Goal: Task Accomplishment & Management: Complete application form

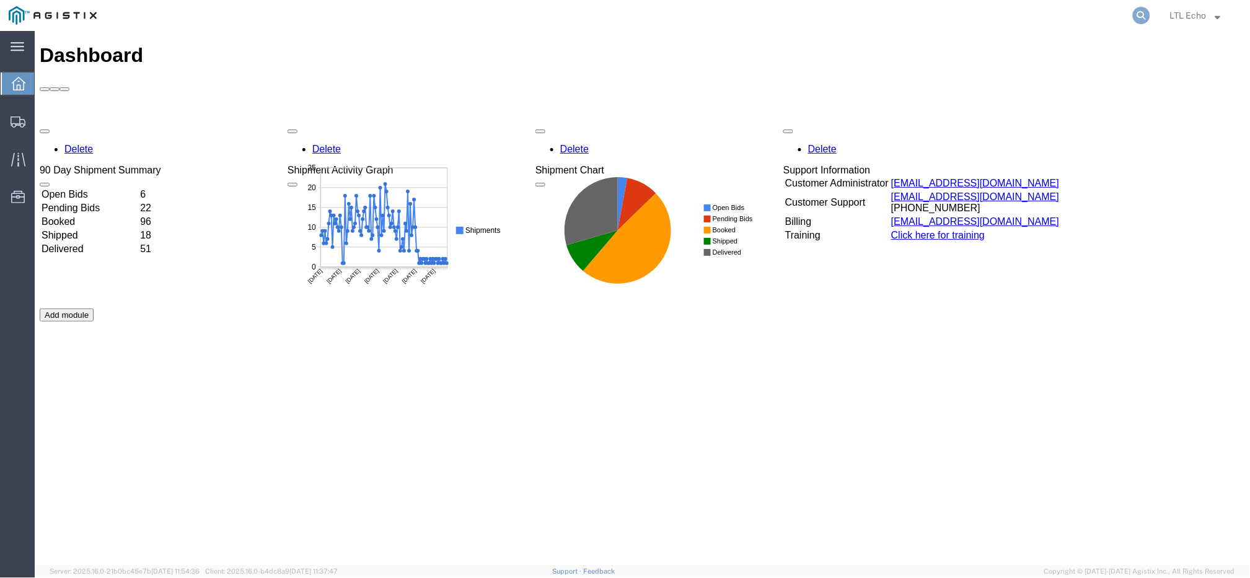
click at [1141, 14] on icon at bounding box center [1141, 15] width 17 height 17
click at [1102, 11] on input "search" at bounding box center [944, 16] width 377 height 30
paste input "56425597"
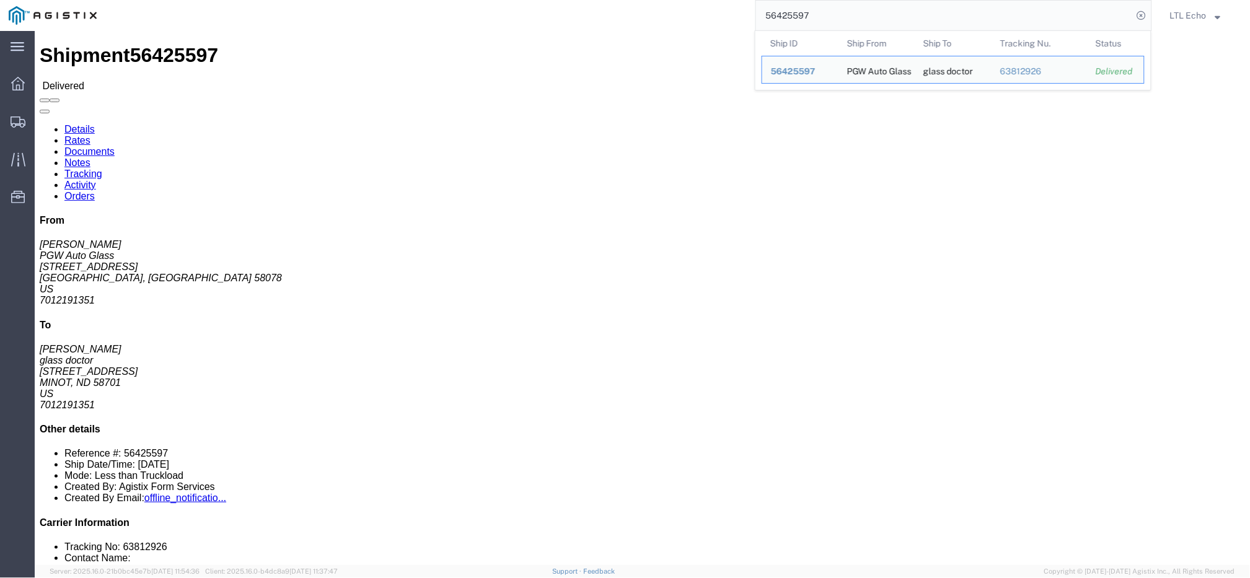
drag, startPoint x: 779, startPoint y: 10, endPoint x: 565, endPoint y: -30, distance: 217.5
click at [565, 0] on html "main_menu Created with Sketch. Collapse Menu Dashboard Shipments Traffic Resour…" at bounding box center [625, 289] width 1250 height 578
paste input "86912"
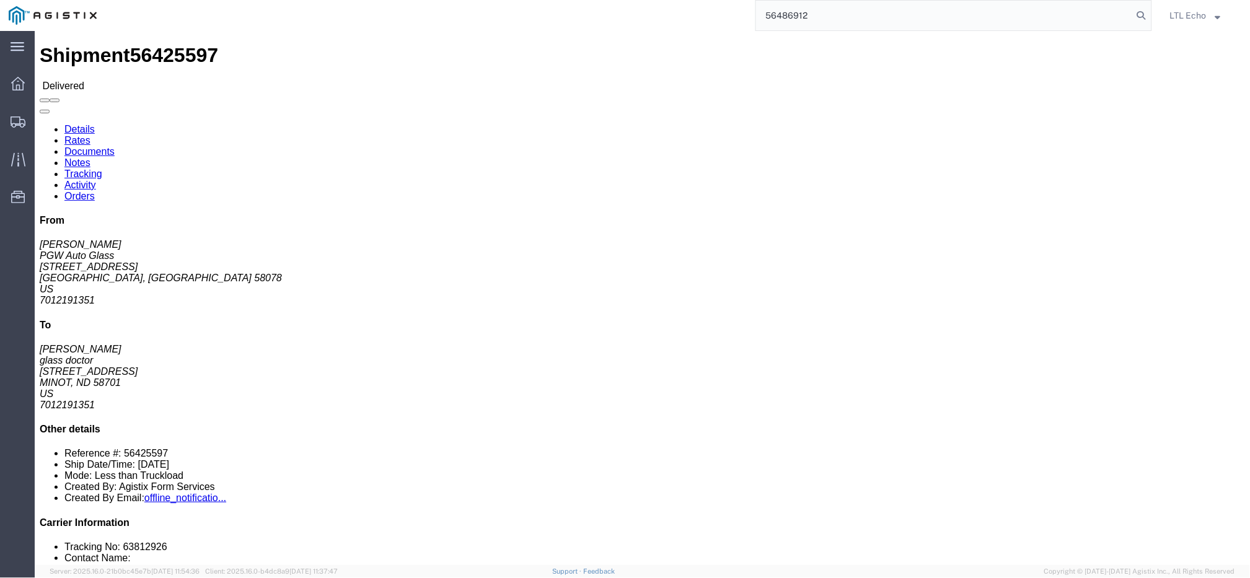
type input "56486912"
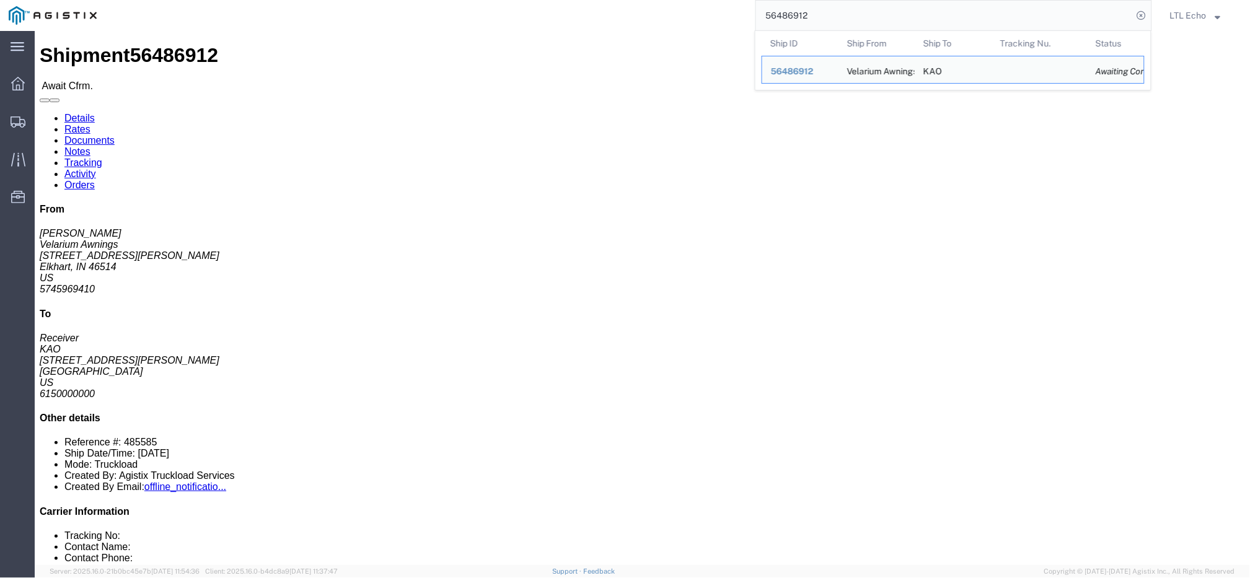
click link "Rates"
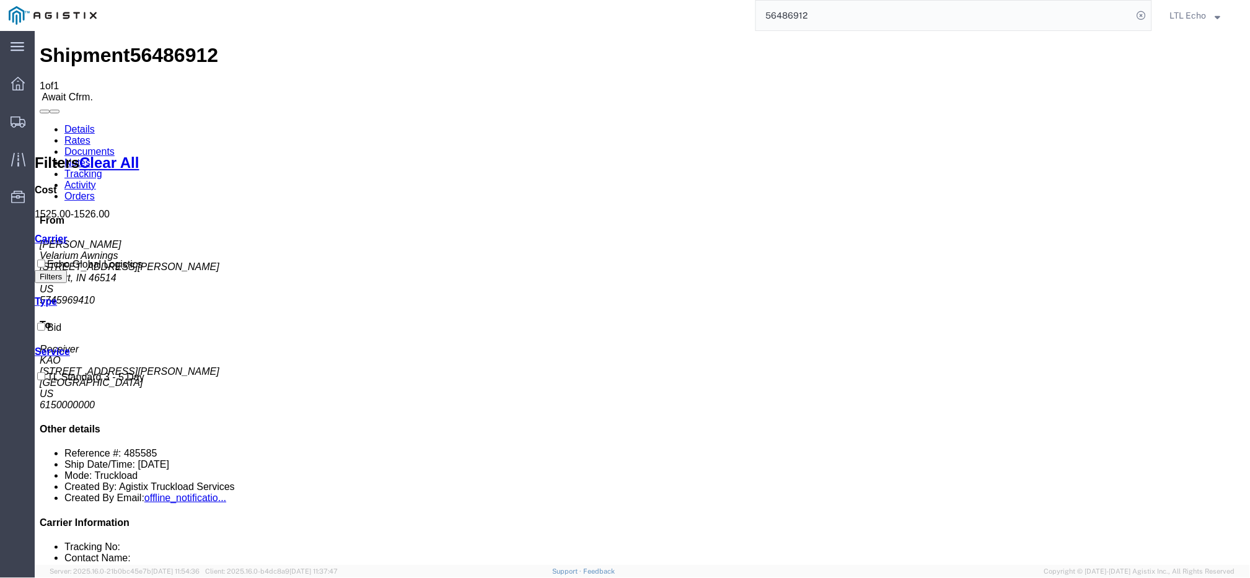
click at [90, 157] on link "Notes" at bounding box center [77, 162] width 26 height 11
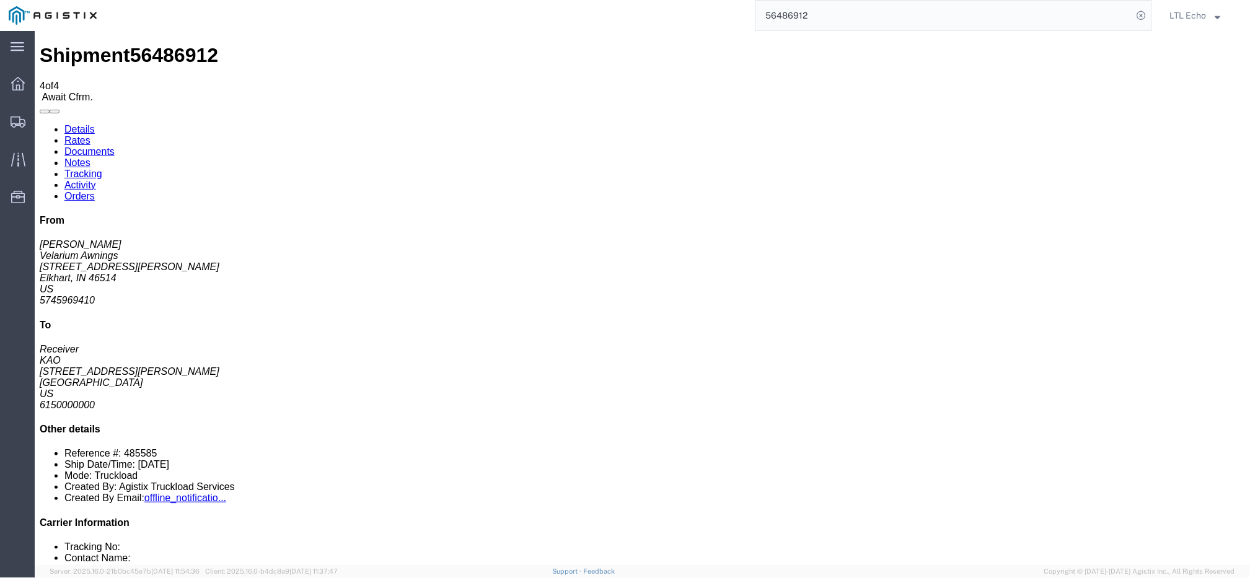
click at [79, 123] on link "Details" at bounding box center [79, 128] width 30 height 11
click link "Rates"
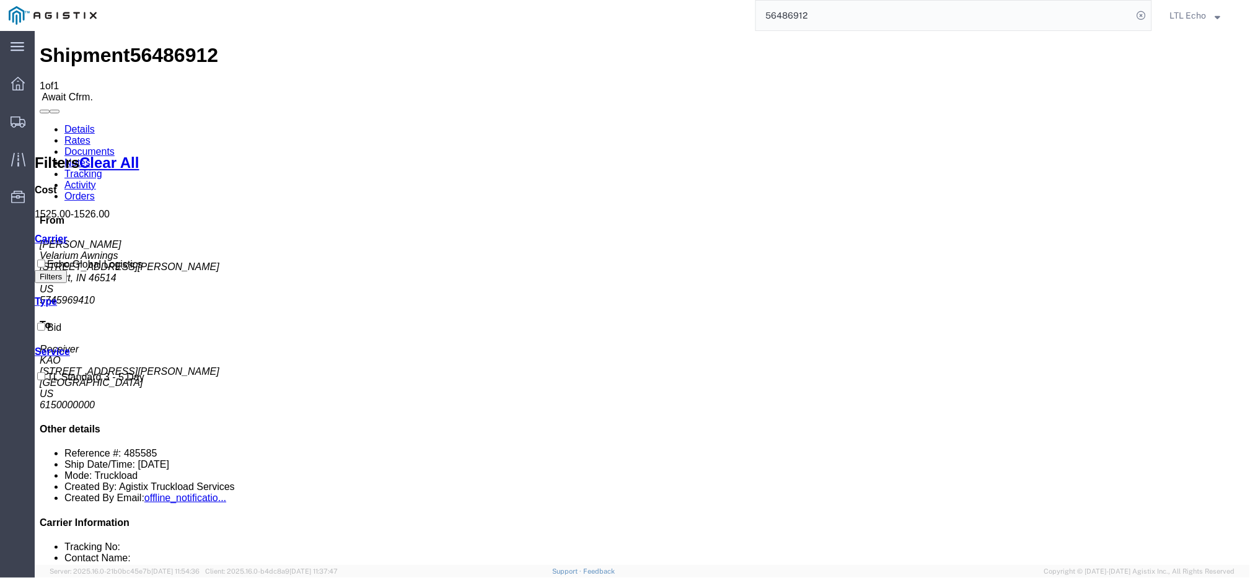
click at [77, 123] on link "Details" at bounding box center [79, 128] width 30 height 11
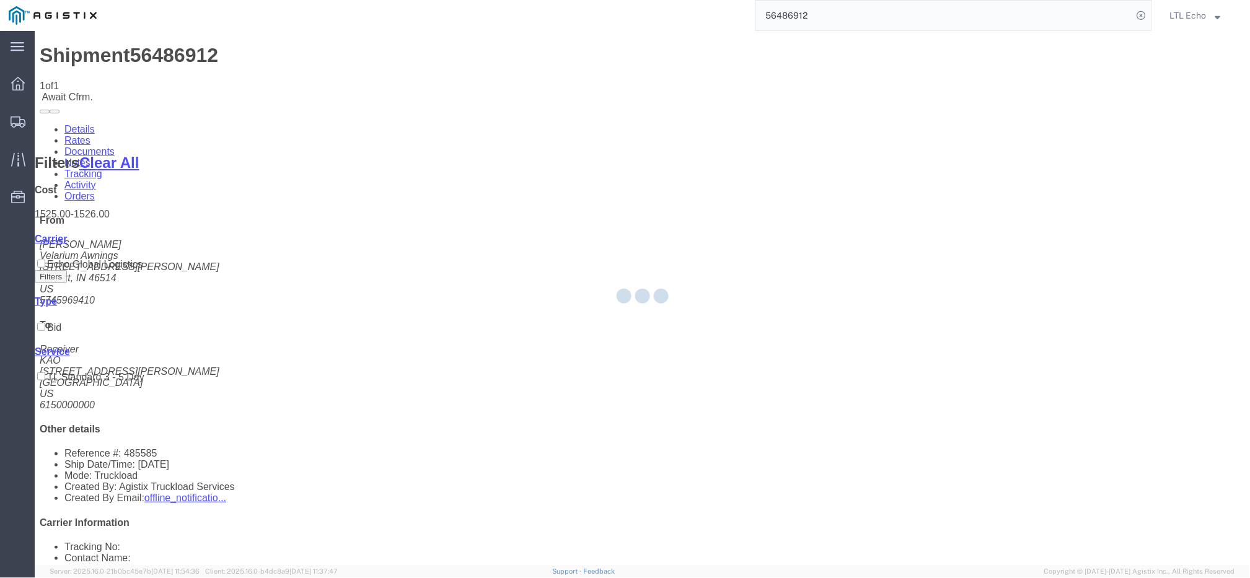
click at [77, 77] on div at bounding box center [643, 298] width 1216 height 534
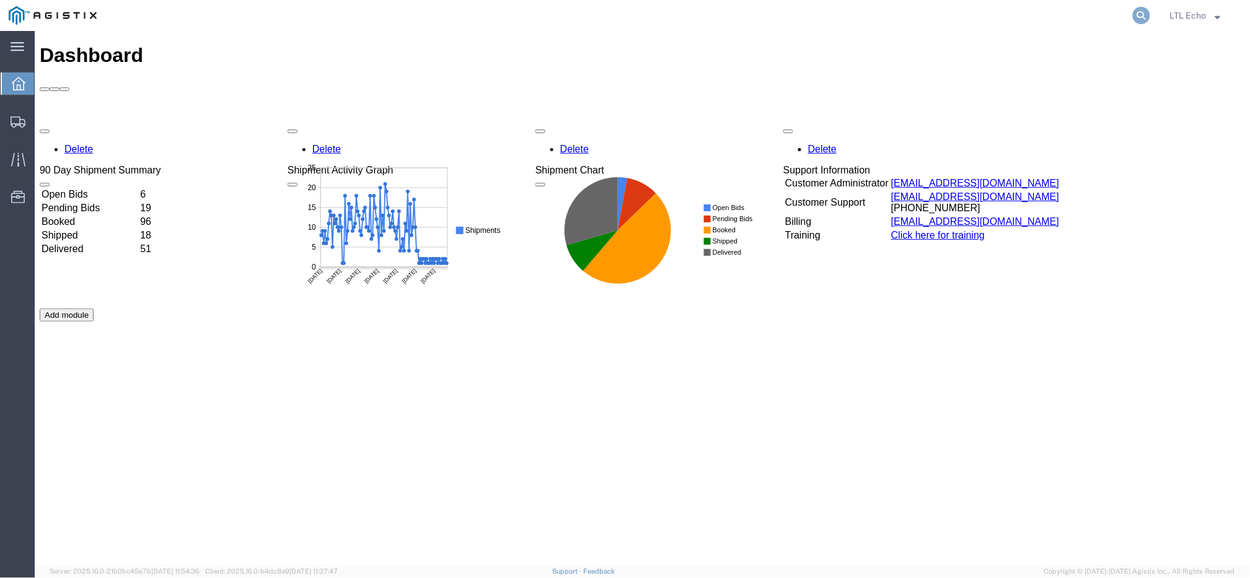
drag, startPoint x: 1146, startPoint y: 16, endPoint x: 1139, endPoint y: 17, distance: 6.8
click at [1146, 16] on icon at bounding box center [1141, 15] width 17 height 17
click at [1112, 19] on input "search" at bounding box center [944, 16] width 377 height 30
paste input "56486912"
type input "56486912"
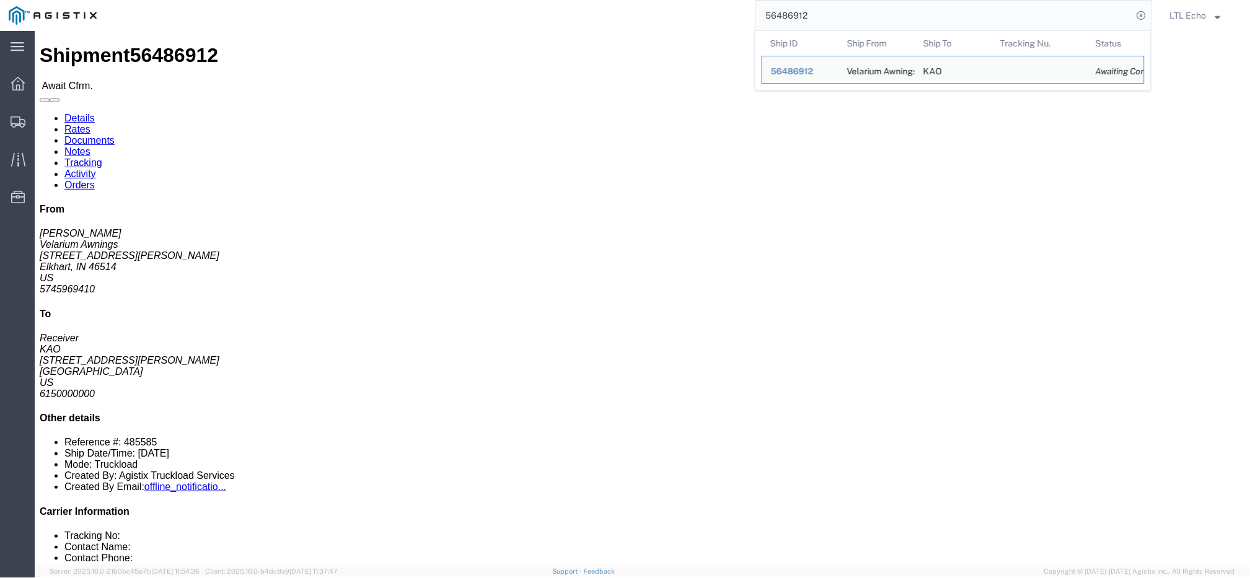
click link "Rates"
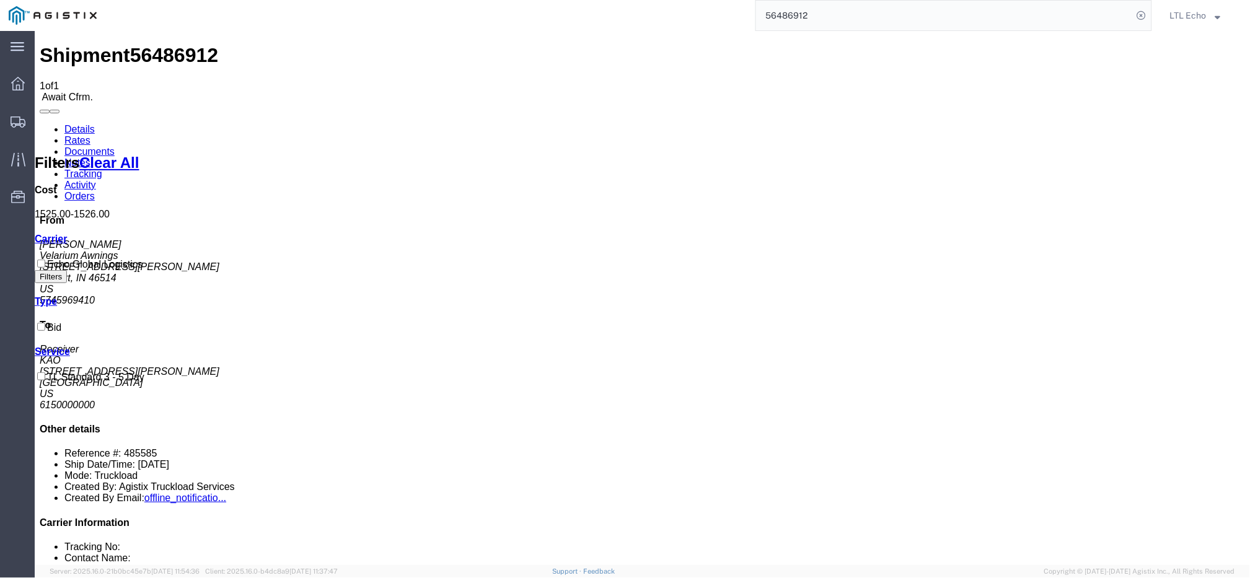
click at [94, 123] on link "Details" at bounding box center [79, 128] width 30 height 11
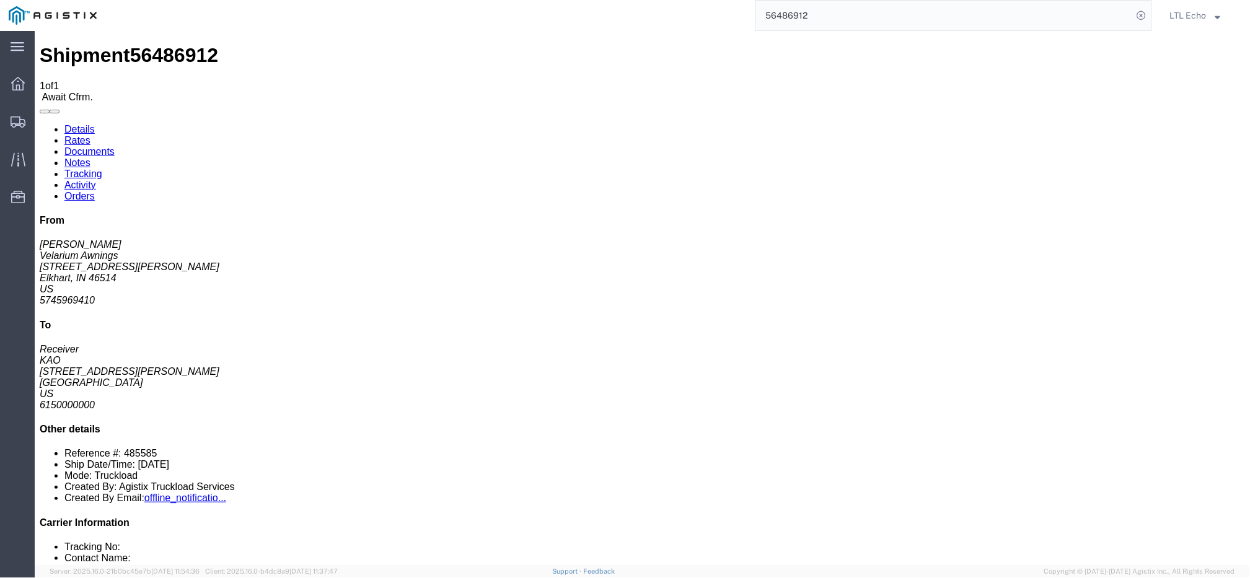
drag, startPoint x: 119, startPoint y: 125, endPoint x: 45, endPoint y: 133, distance: 74.1
click address "Velarium Awnings (Matthew Herbes) 2525 John Weaver PKWY Elkhart, IN 46514 Unite…"
drag, startPoint x: 115, startPoint y: 134, endPoint x: 12, endPoint y: 138, distance: 103.0
click address "Velarium Awnings (Matthew Herbes) 2525 John Weaver PKWY Elkhart, IN 46514 Unite…"
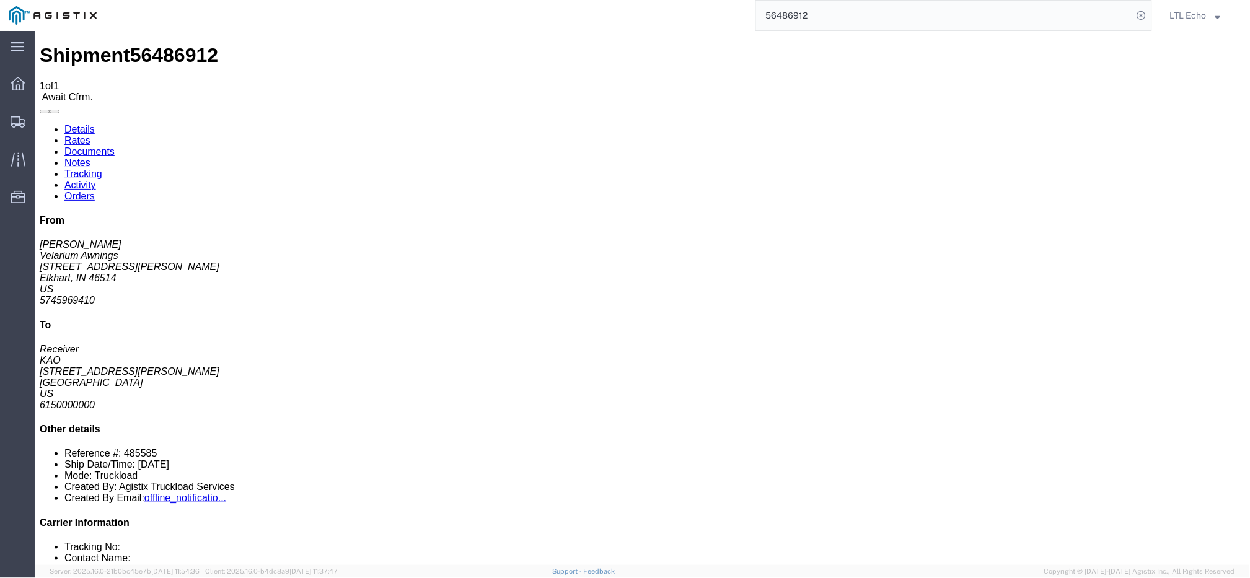
copy address "2525 John Weaver PKWY"
click address "Velarium Awnings (Matthew Herbes) 2525 John Weaver PKWY Elkhart, IN 46514 Unite…"
copy address "Elkhart"
drag, startPoint x: 103, startPoint y: 179, endPoint x: 14, endPoint y: 182, distance: 89.3
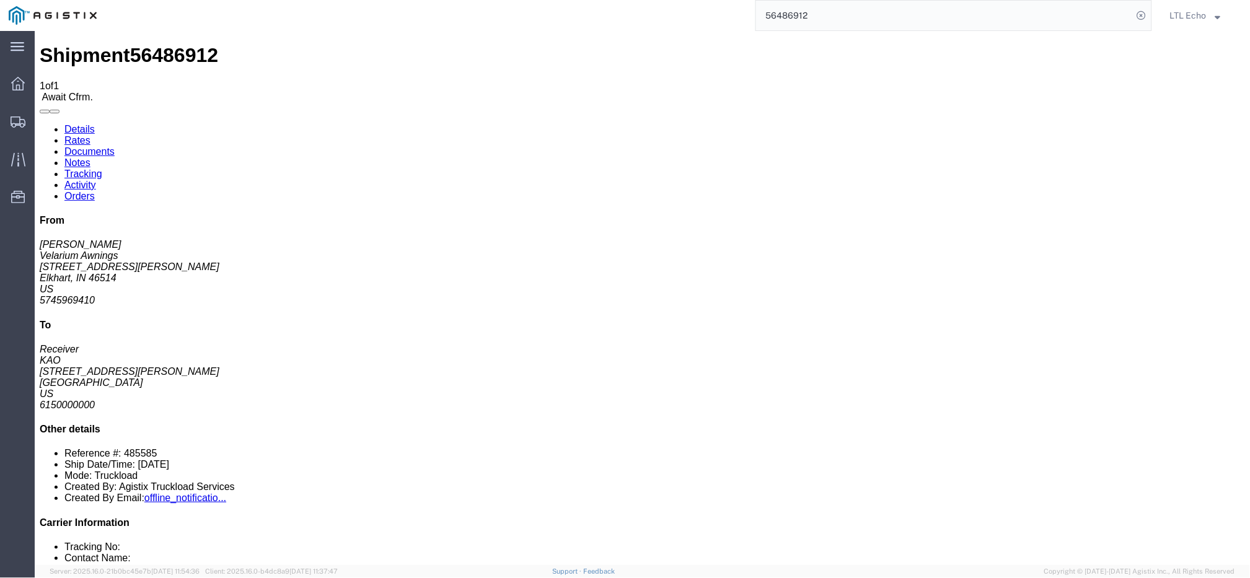
click address "Velarium Awnings (Matthew Herbes) 2525 John Weaver PKWY Elkhart, IN 46514 Unite…"
copy address "mherbes@airxcel.com"
drag, startPoint x: 251, startPoint y: 145, endPoint x: 381, endPoint y: 143, distance: 130.2
click div "Ship To KAO (Receiver) 8614 15640 Cantu-Galleano Ranch Rd Eastvale, CA 91752 Un…"
copy address "15640 Cantu-Galleano Ranch Rd"
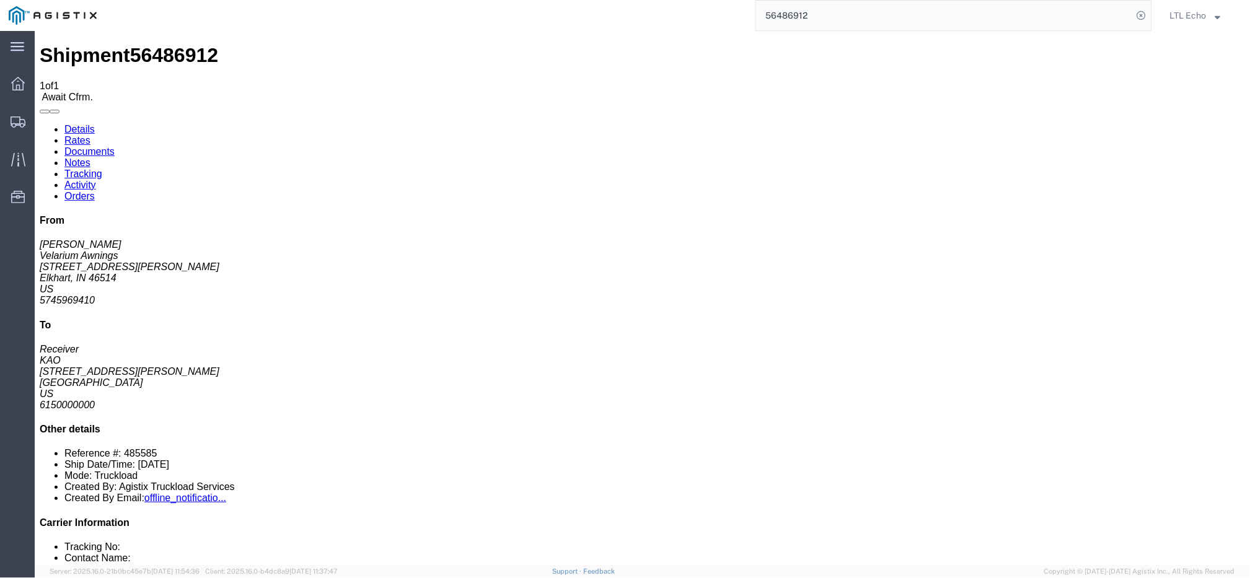
click b "485585"
copy b "485585"
click b "56486912"
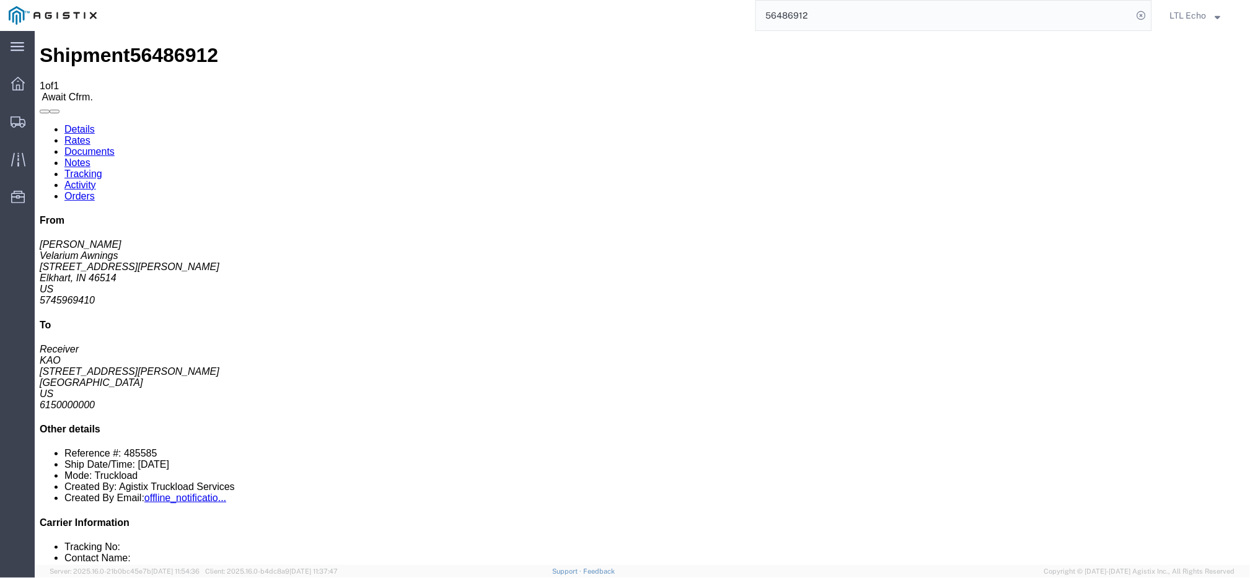
copy b "56486912"
click b "4368801"
copy b "4368801"
click link "Notes"
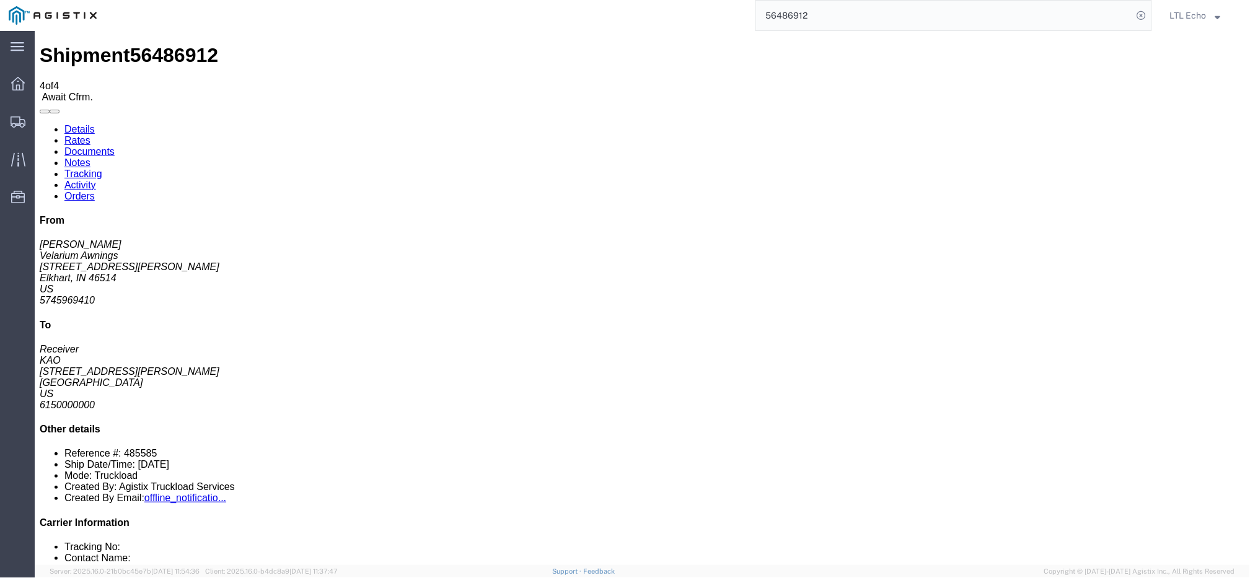
click at [86, 123] on link "Details" at bounding box center [79, 128] width 30 height 11
click b "4368801"
copy b "4368801"
click b "56486912"
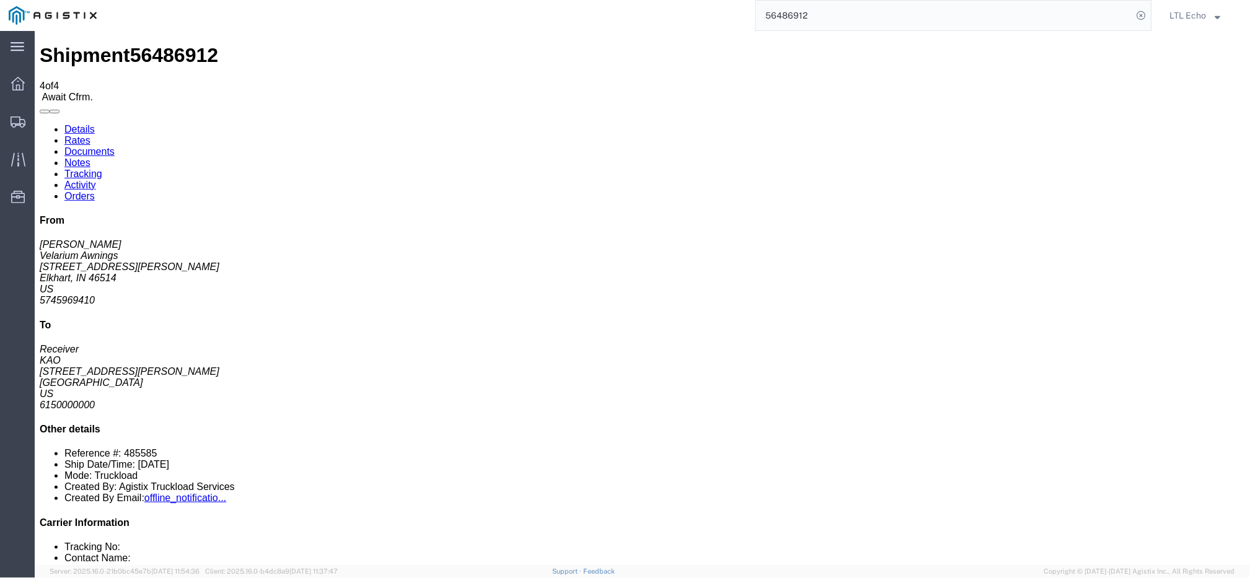
click b "56486912"
copy b "56486912"
click link "Notes"
click at [66, 123] on link "Details" at bounding box center [79, 128] width 30 height 11
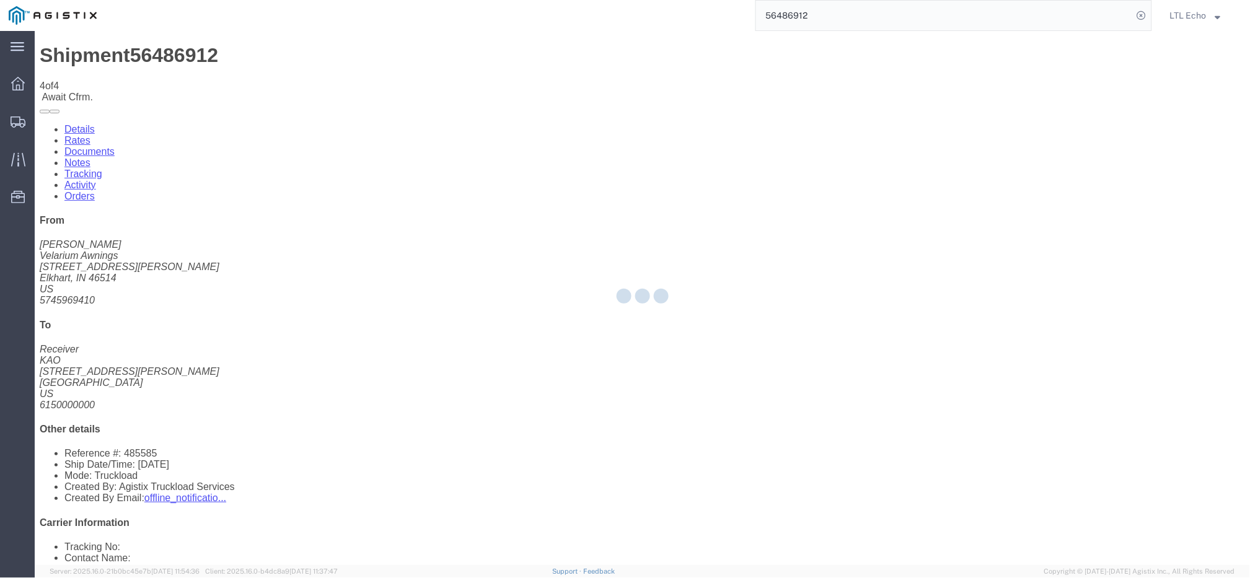
click at [127, 81] on div at bounding box center [643, 298] width 1216 height 534
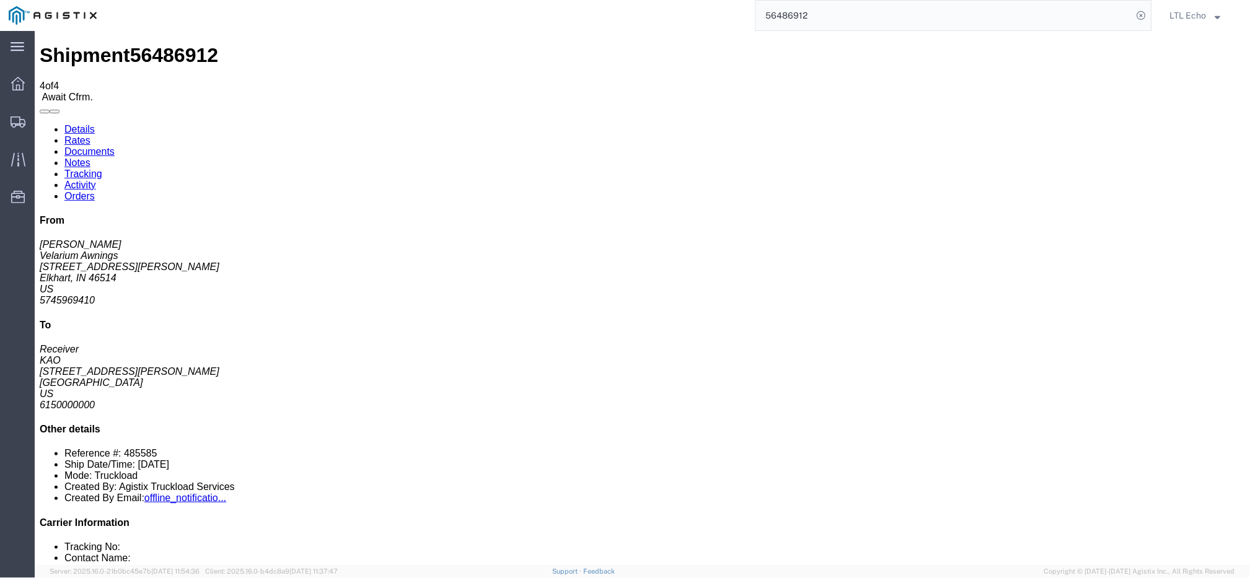
click link "Rates"
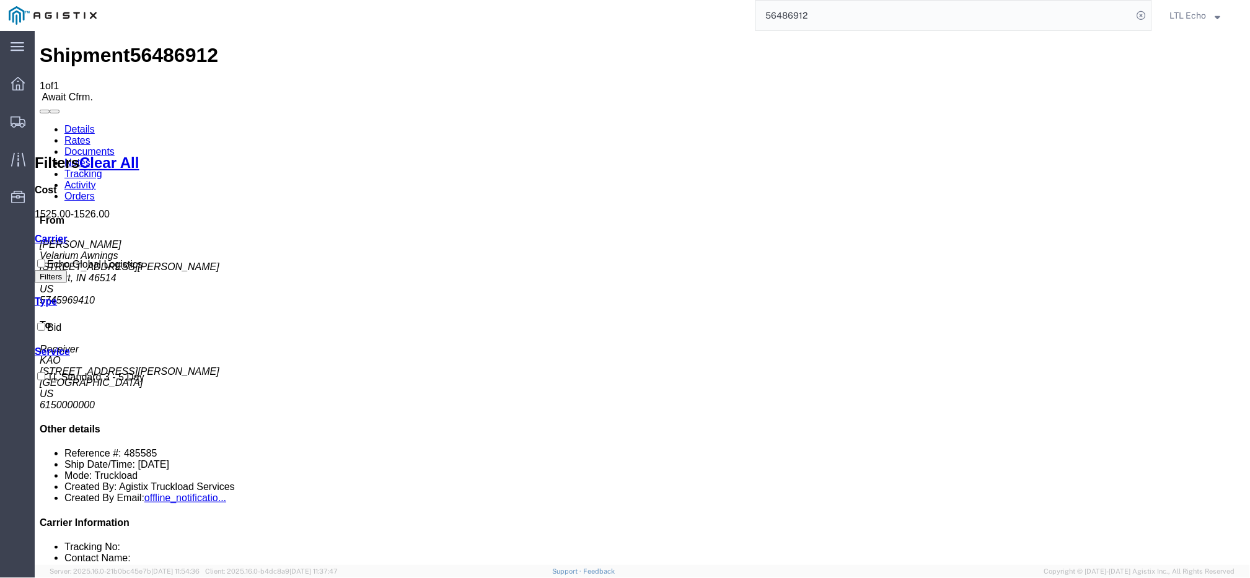
click at [77, 123] on link "Details" at bounding box center [79, 128] width 30 height 11
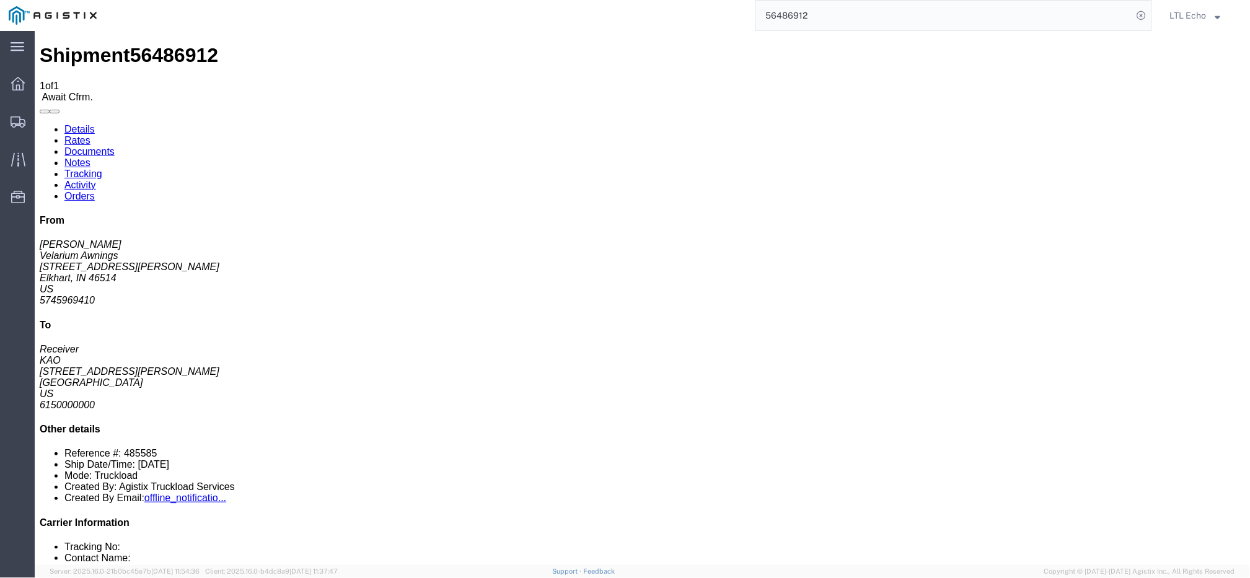
click link "Confirm"
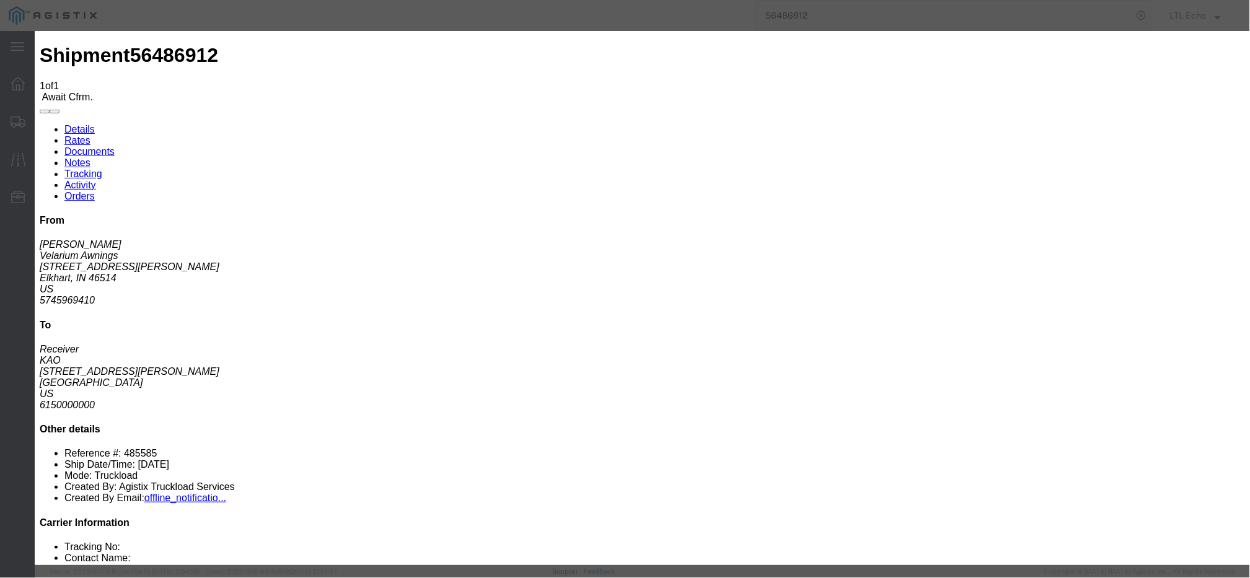
click input "checkbox"
checkbox input "true"
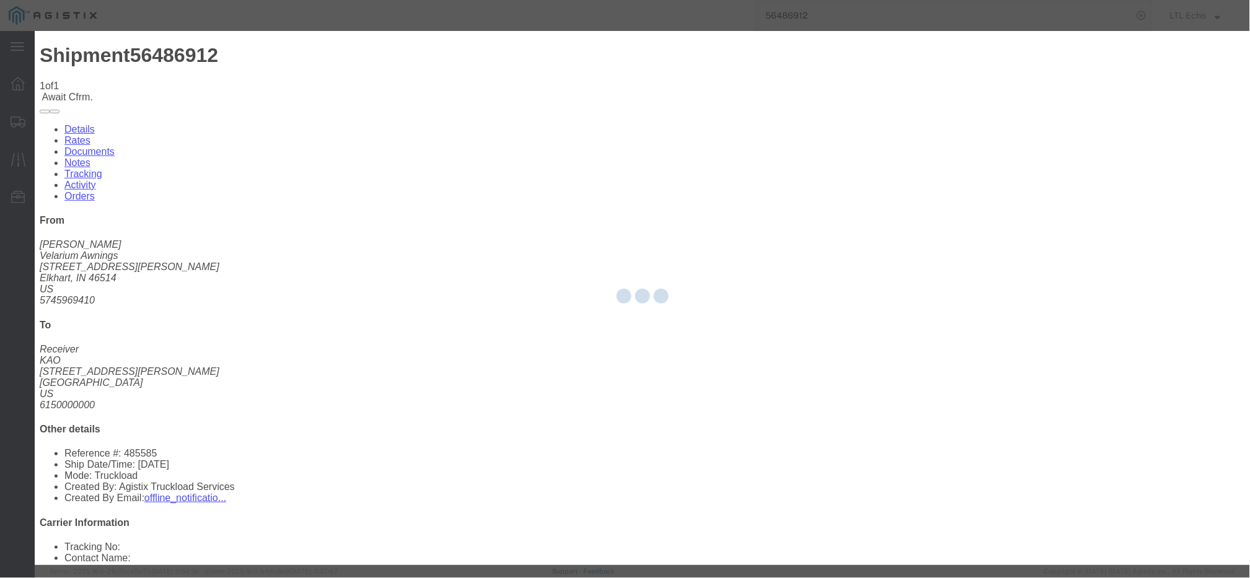
click at [500, 179] on div at bounding box center [643, 298] width 1216 height 534
type input "LTL Echo"
type input "+ 8005116111"
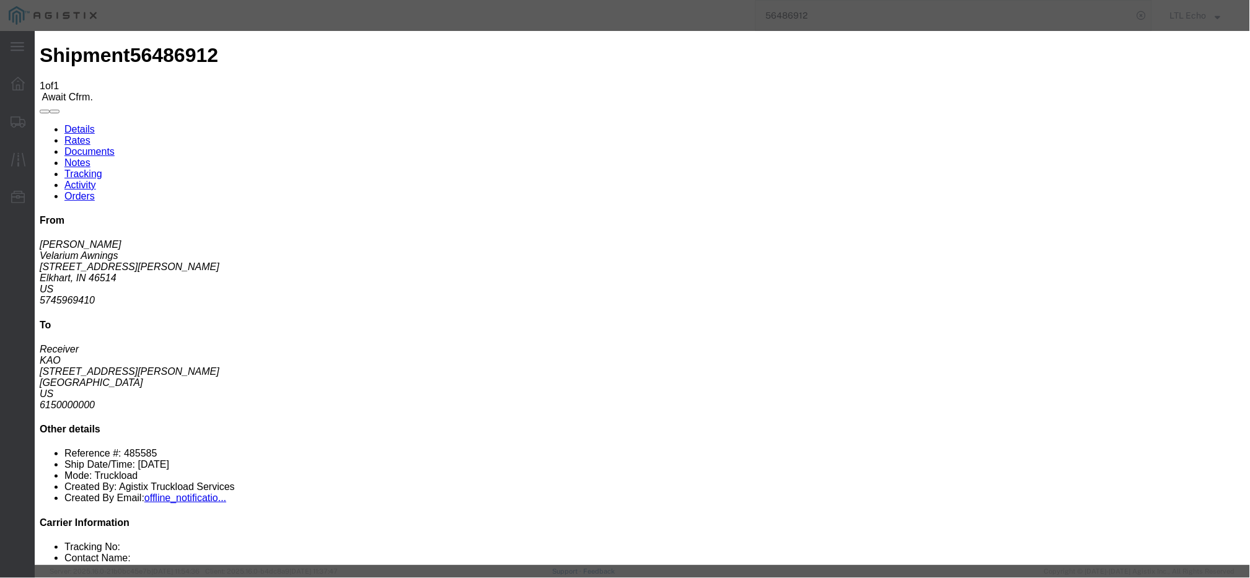
click input "text"
paste input "63917303"
type input "63917303"
click button "Submit"
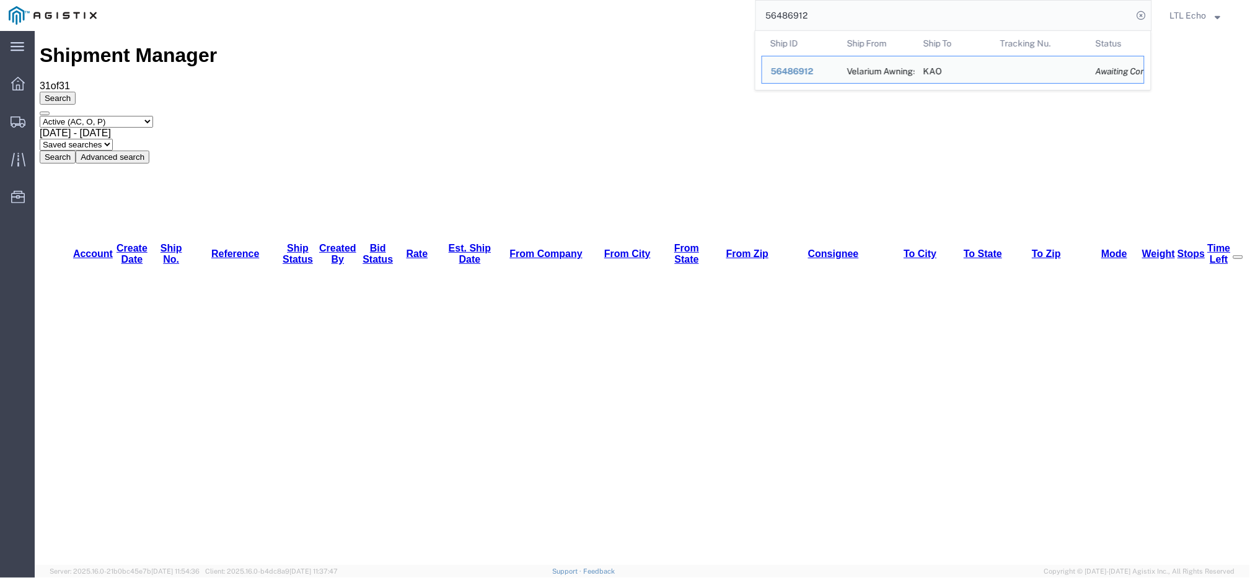
drag, startPoint x: 718, startPoint y: -11, endPoint x: 603, endPoint y: -44, distance: 119.5
click at [603, 0] on html "main_menu Created with Sketch. Collapse Menu Dashboard Shipments Traffic Resour…" at bounding box center [625, 289] width 1250 height 578
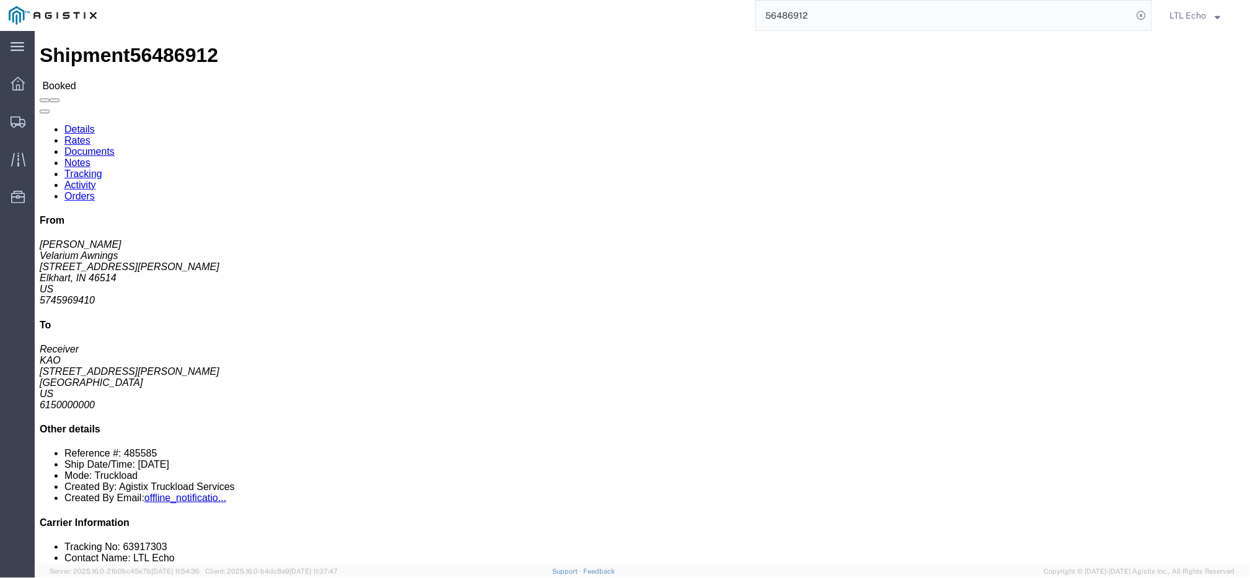
click link "Notes"
